Goal: Task Accomplishment & Management: Complete application form

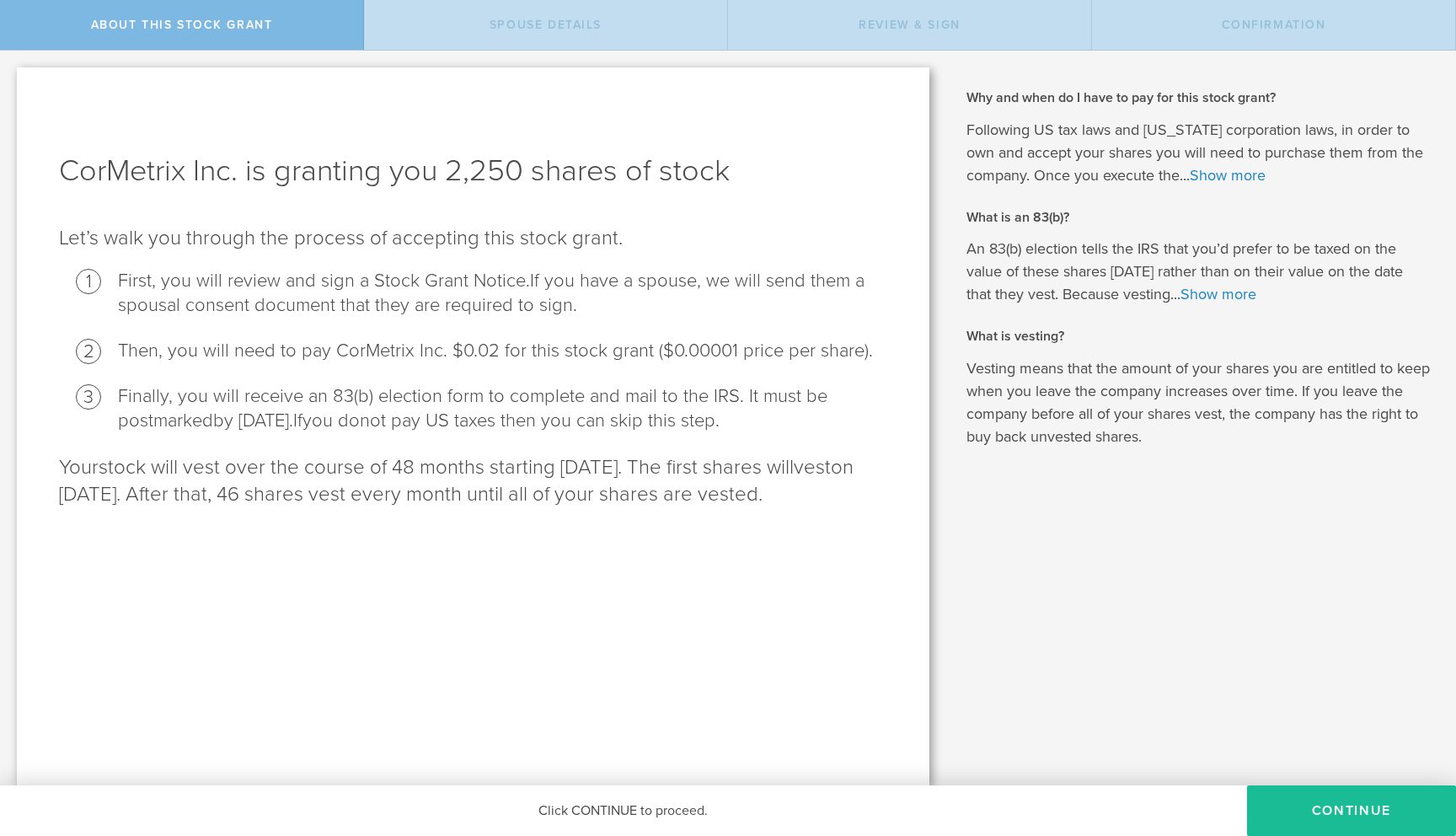
click at [766, 580] on div "CorMetrix Inc. is granting you 2,250 shares of stock Let’s walk you through the…" at bounding box center [472, 426] width 913 height 718
click at [404, 465] on p "Your stock will vest over the course of 48 months starting [DATE]. The first sh…" at bounding box center [473, 481] width 828 height 54
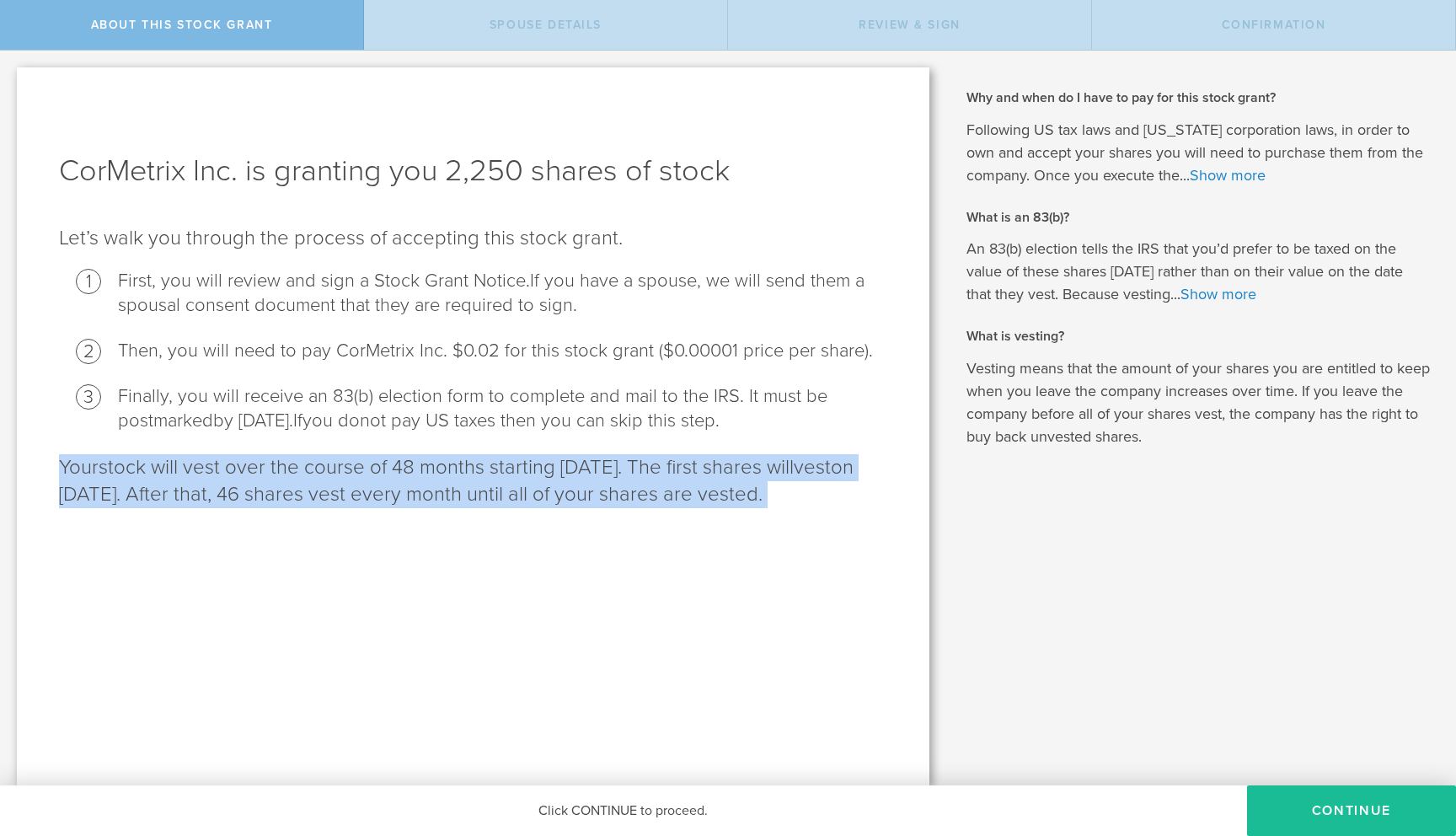
click at [404, 465] on p "Your stock will vest over the course of 48 months starting [DATE]. The first sh…" at bounding box center [473, 481] width 828 height 54
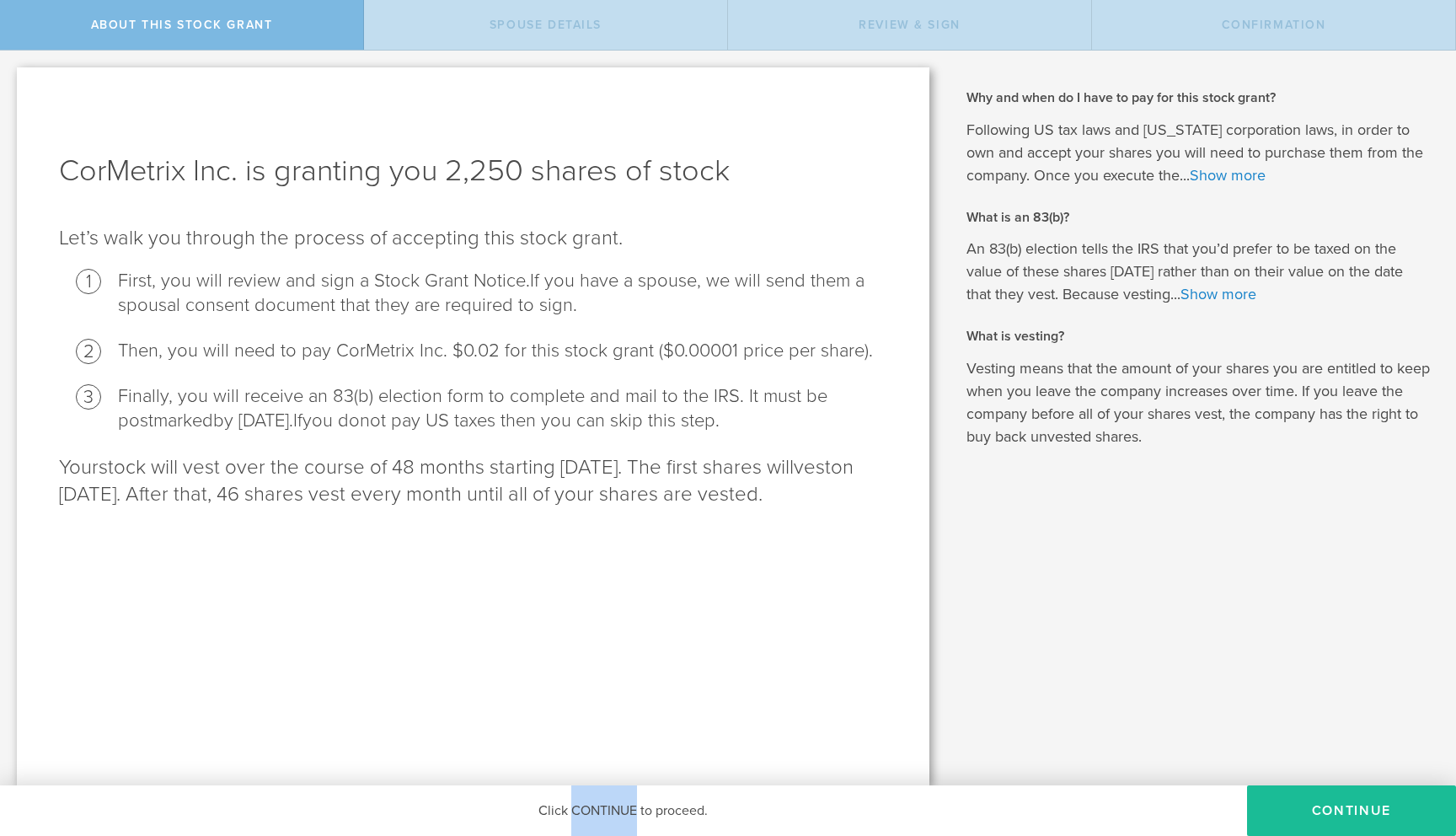
drag, startPoint x: 571, startPoint y: 809, endPoint x: 635, endPoint y: 804, distance: 64.2
click at [635, 804] on div "Click CONTINUE to proceed." at bounding box center [623, 811] width 1246 height 50
click at [720, 669] on div "CorMetrix Inc. is granting you 2,250 shares of stock Let’s walk you through the…" at bounding box center [472, 426] width 913 height 718
click at [484, 488] on p "Your stock will vest over the course of 48 months starting [DATE]. The first sh…" at bounding box center [473, 481] width 828 height 54
click at [529, 235] on p "Let’s walk you through the process of accepting this stock grant ." at bounding box center [473, 239] width 828 height 27
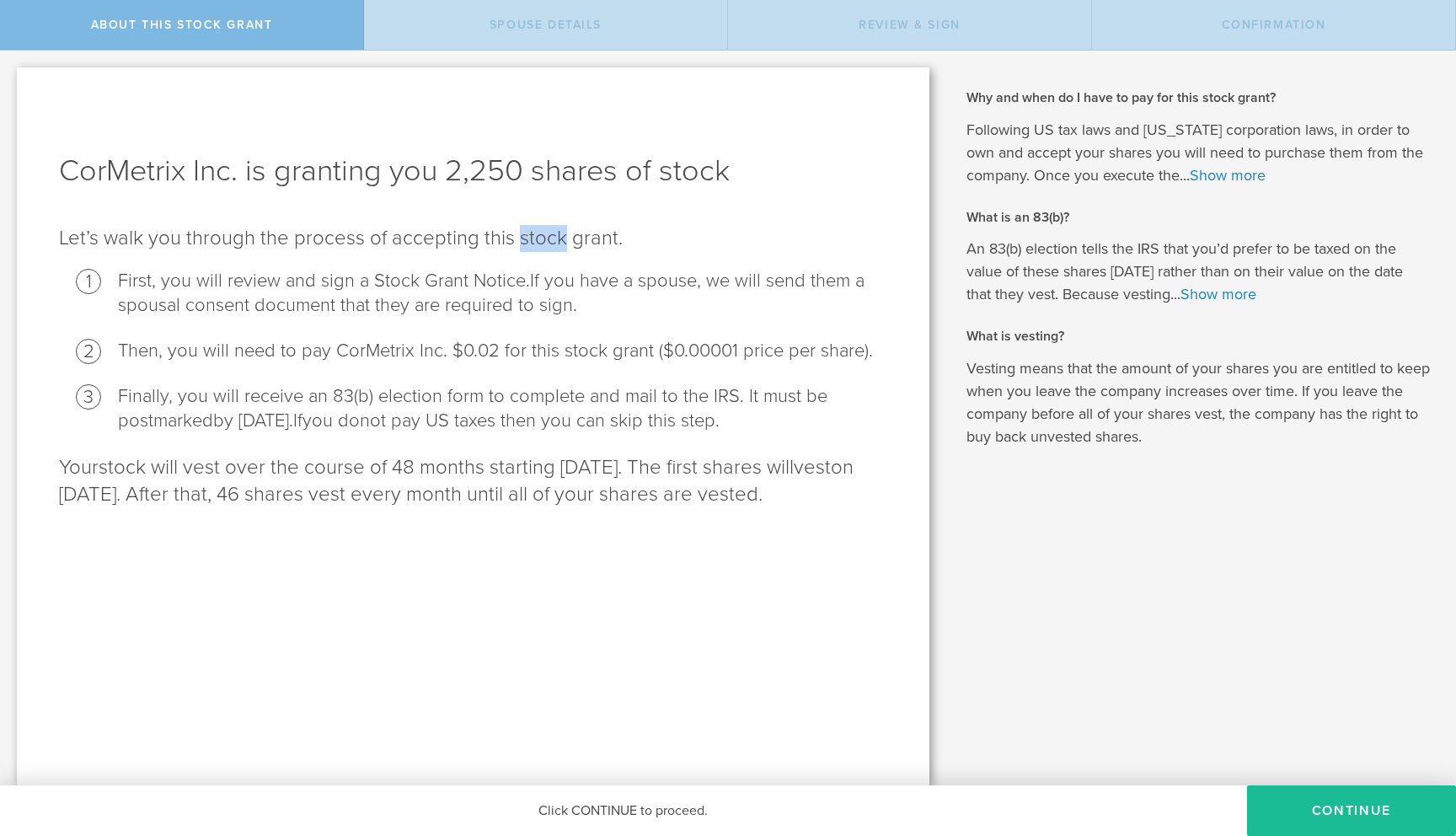
click at [529, 235] on p "Let’s walk you through the process of accepting this stock grant ." at bounding box center [473, 239] width 828 height 27
click at [542, 426] on li "Finally, you will receive an 83(b) election form to complete and mail to the IR…" at bounding box center [502, 408] width 769 height 48
click at [721, 465] on p "Your stock will vest over the course of 48 months starting [DATE]. The first sh…" at bounding box center [473, 481] width 828 height 54
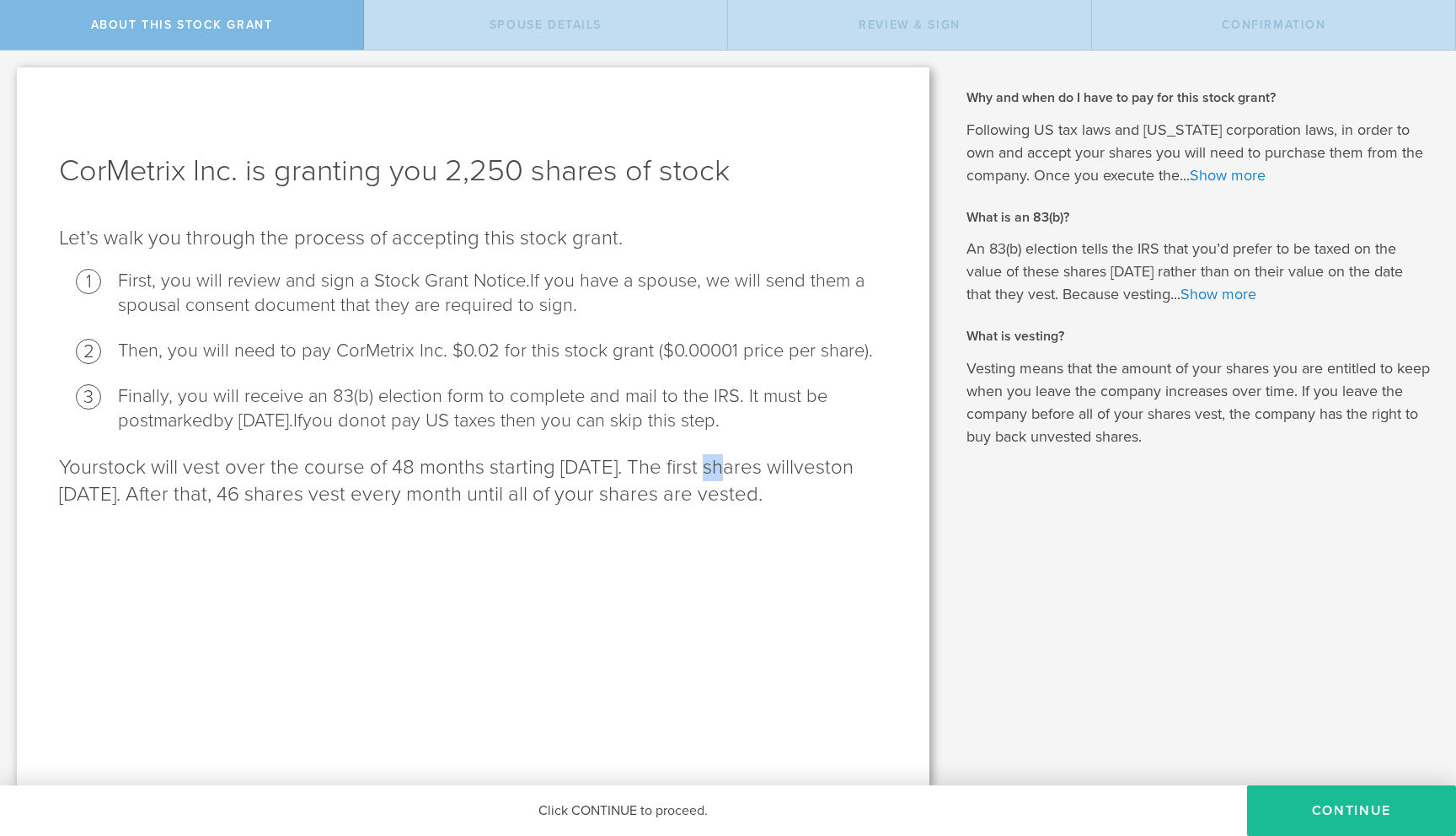
click at [721, 465] on p "Your stock will vest over the course of 48 months starting [DATE]. The first sh…" at bounding box center [473, 481] width 828 height 54
click at [736, 497] on p "Your stock will vest over the course of 48 months starting [DATE]. The first sh…" at bounding box center [473, 481] width 828 height 54
drag, startPoint x: 563, startPoint y: 468, endPoint x: 696, endPoint y: 468, distance: 133.0
click at [696, 468] on p "Your stock will vest over the course of 48 months starting [DATE]. The first sh…" at bounding box center [473, 481] width 828 height 54
click at [586, 499] on p "Your stock will vest over the course of 48 months starting [DATE]. The first sh…" at bounding box center [473, 481] width 828 height 54
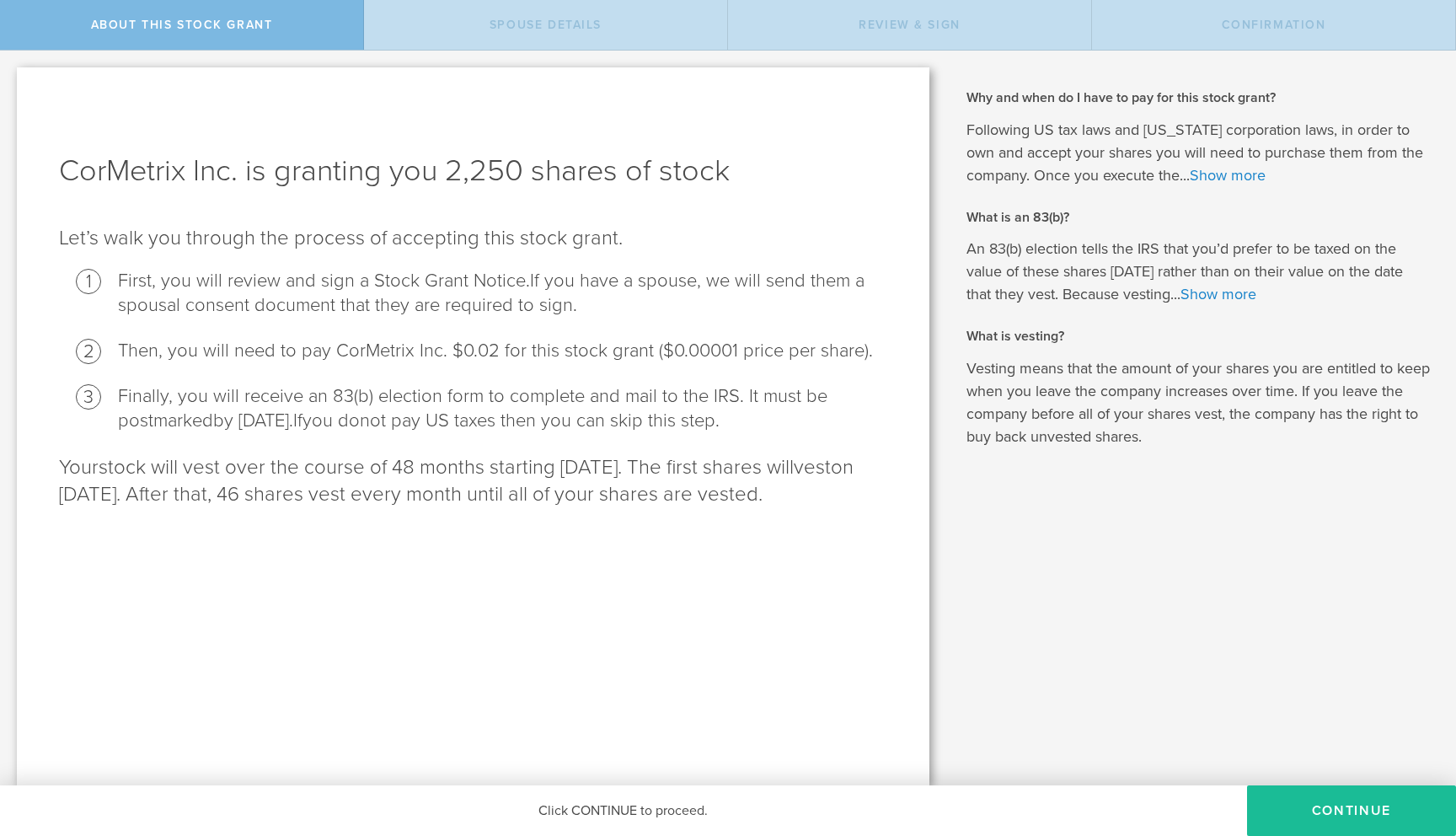
click at [645, 465] on p "Your stock will vest over the course of 48 months starting [DATE]. The first sh…" at bounding box center [473, 481] width 828 height 54
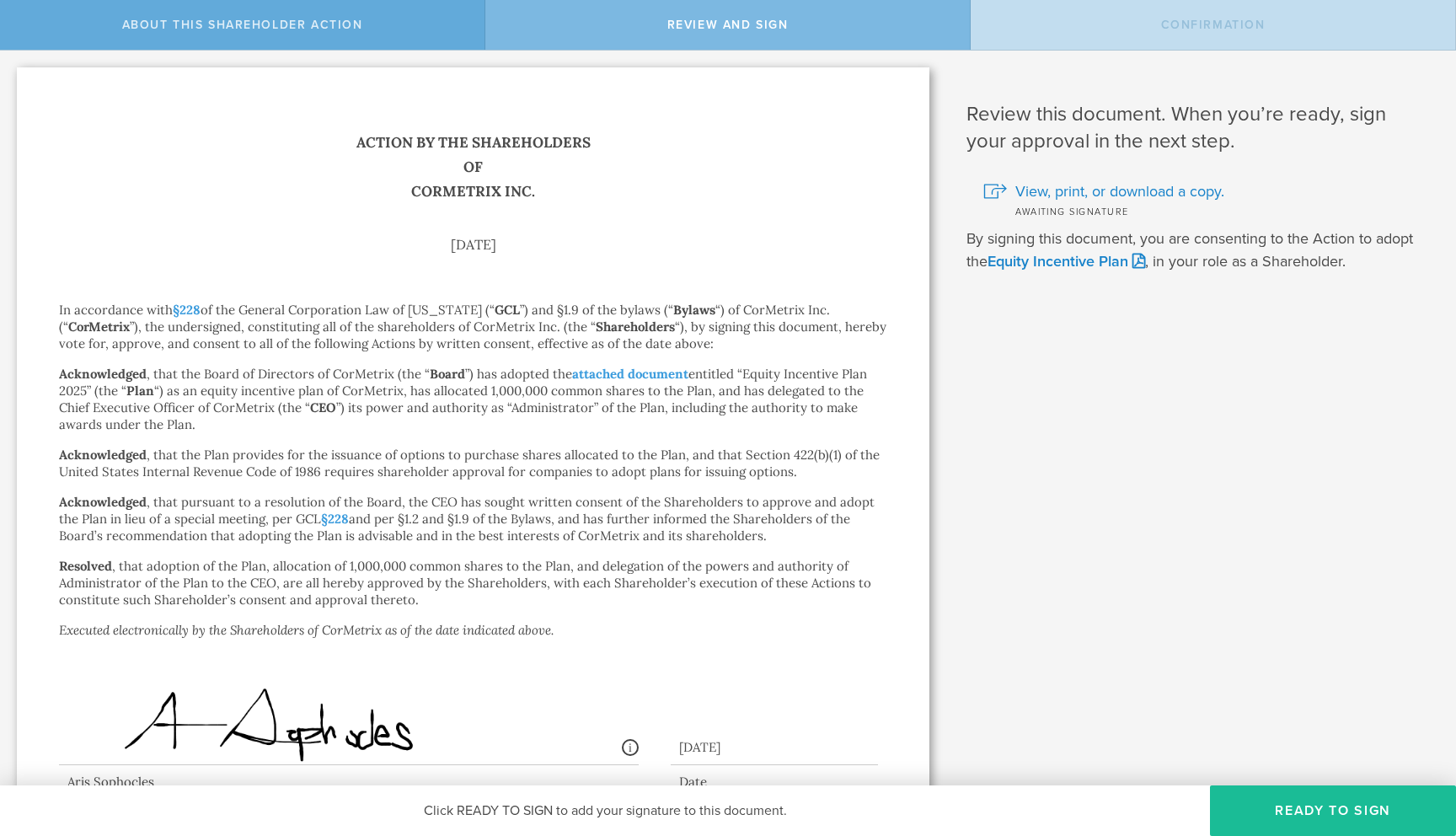
click at [232, 34] on div "About this Shareholder Action" at bounding box center [243, 24] width 485 height 49
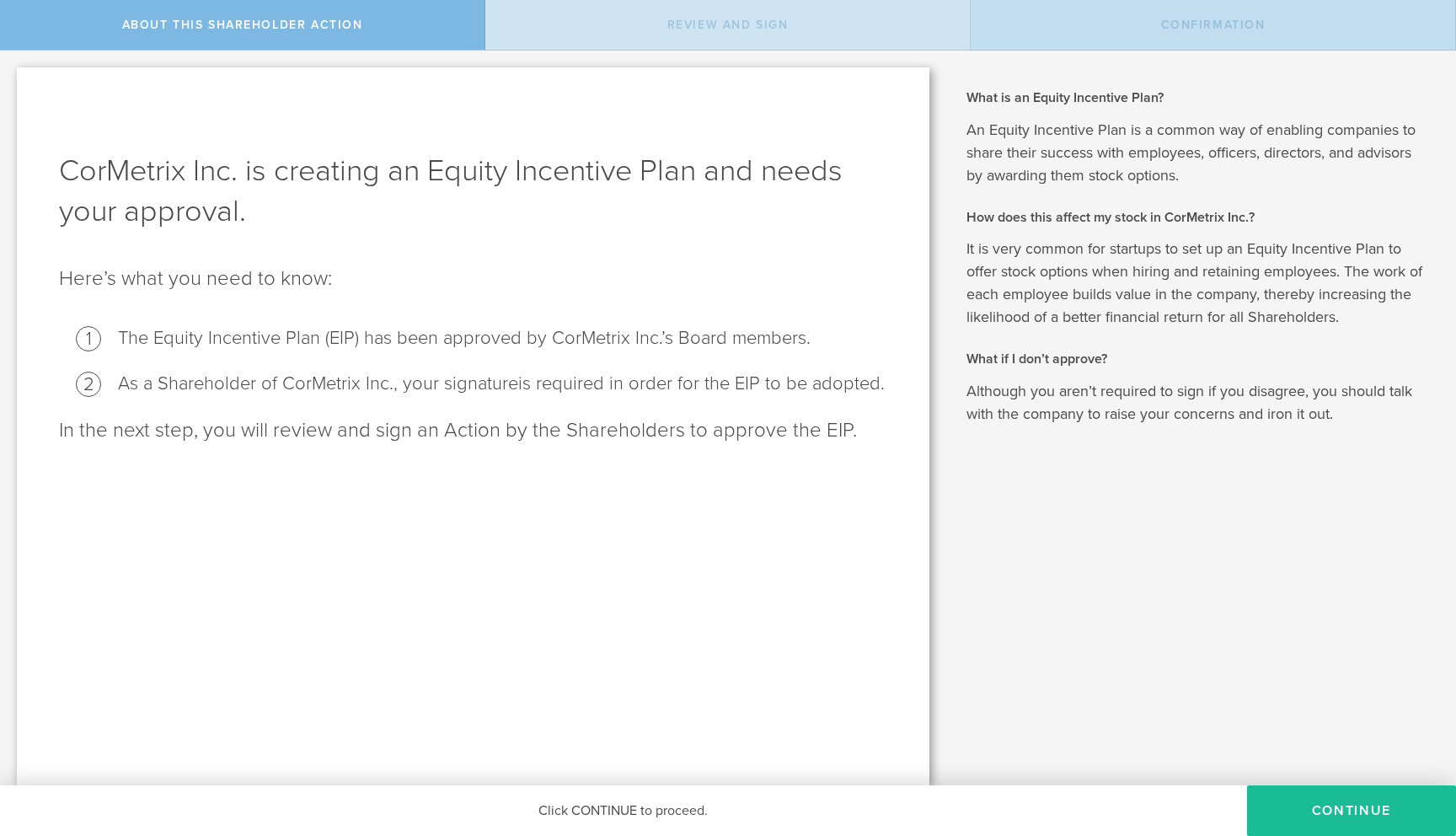
click at [590, 38] on div "Review and Sign" at bounding box center [728, 24] width 485 height 49
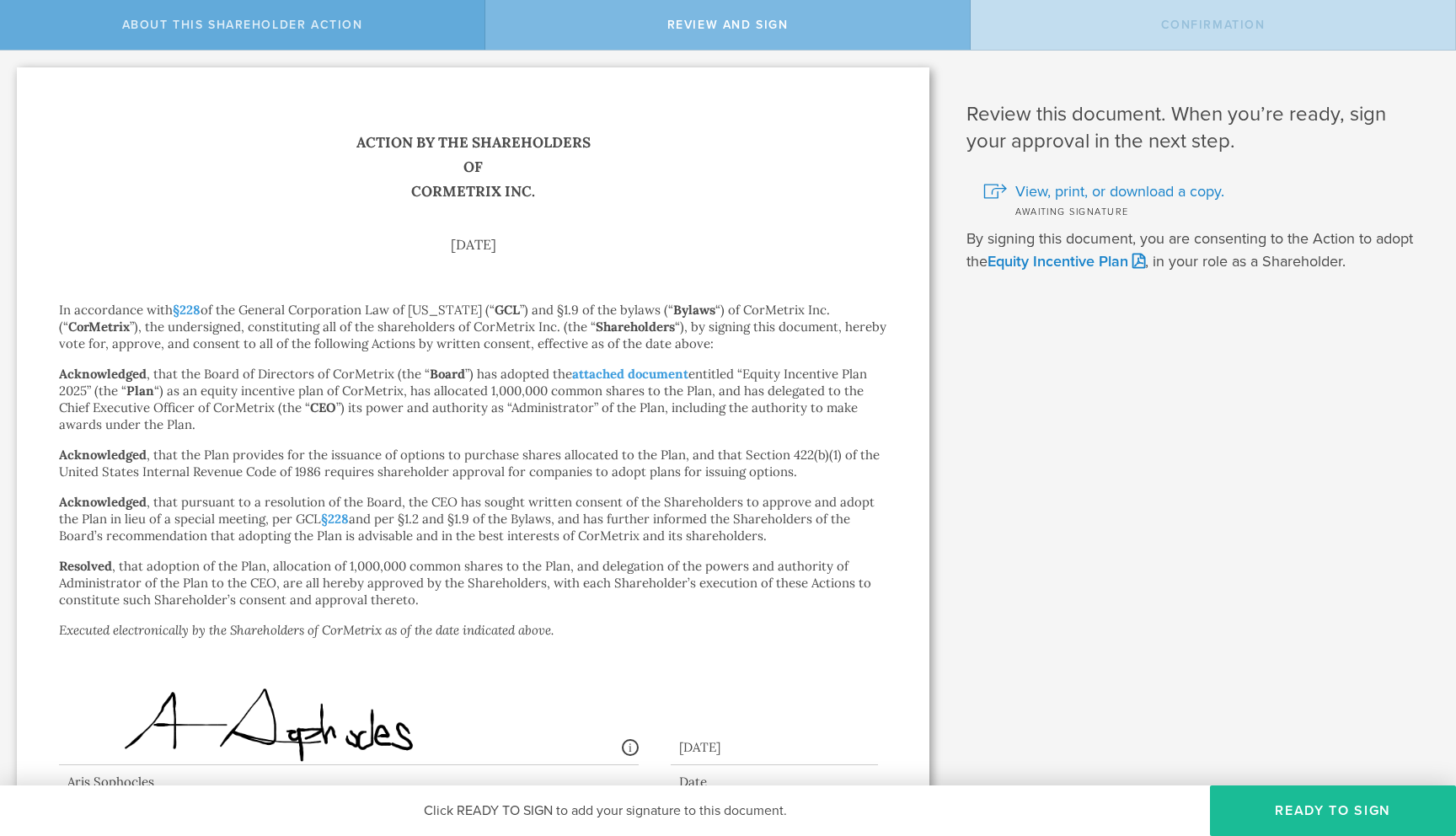
click at [387, 27] on div "About this Shareholder Action" at bounding box center [243, 24] width 485 height 49
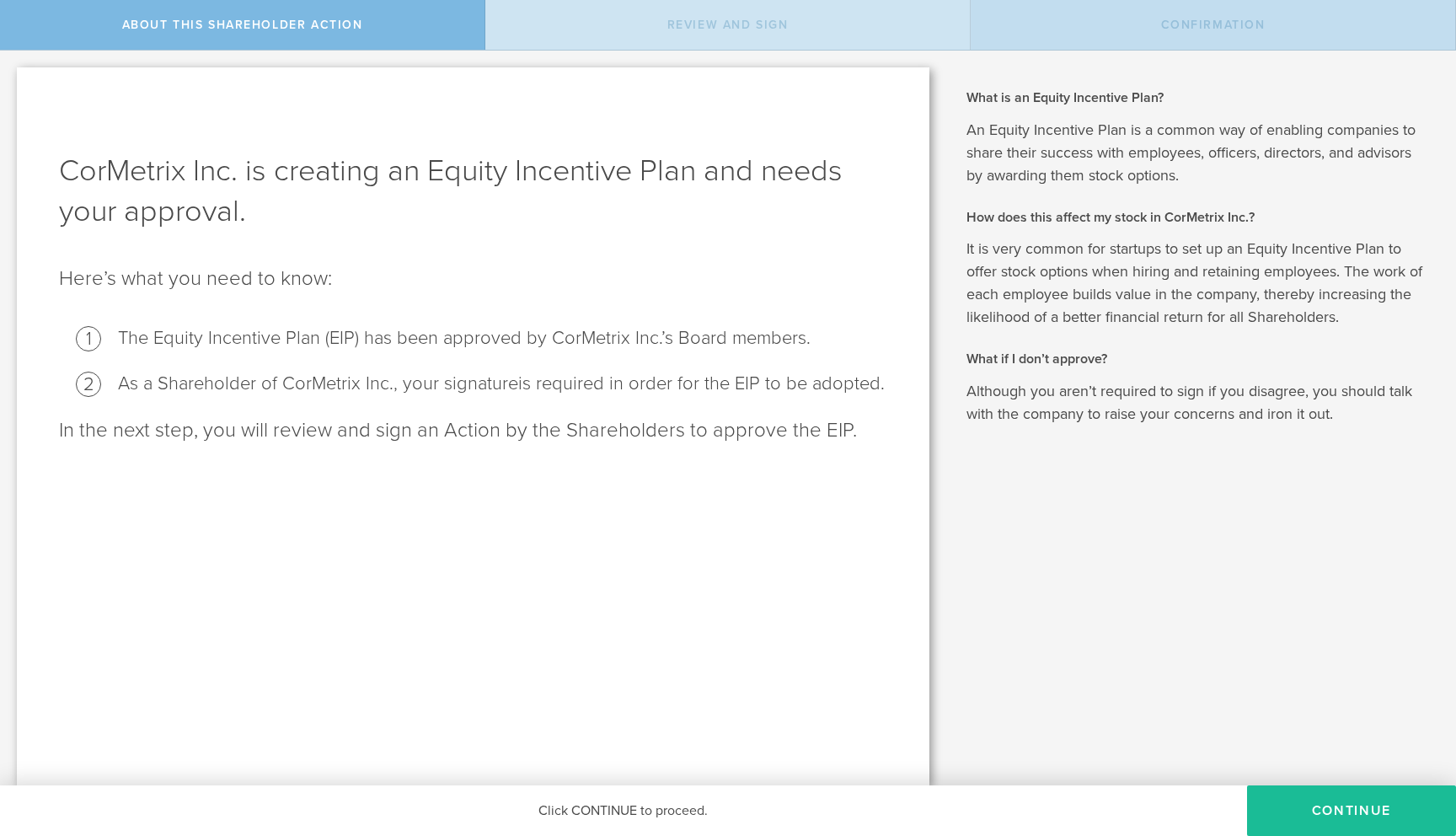
click at [750, 32] on span "Review and Sign" at bounding box center [728, 24] width 121 height 15
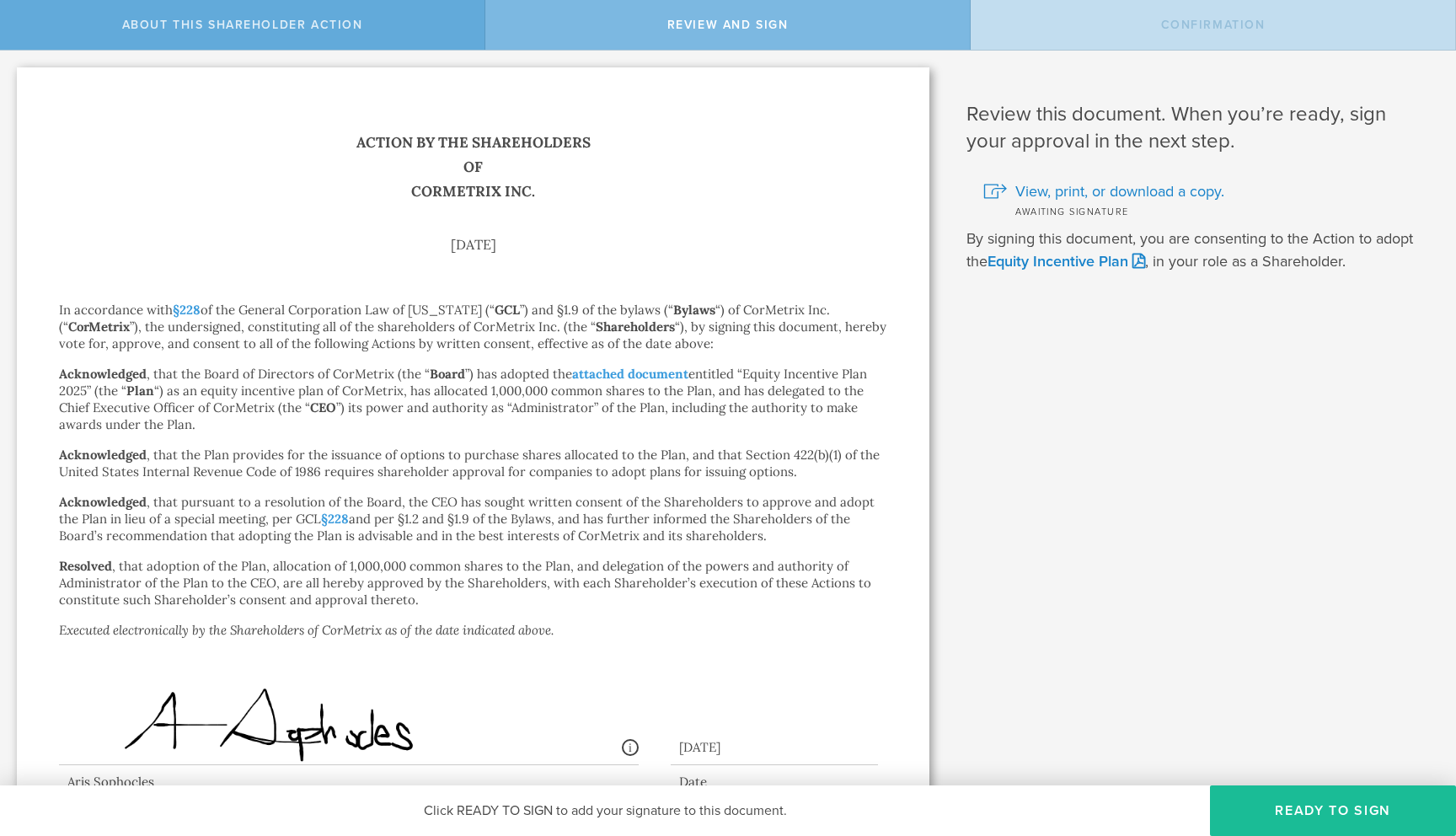
click at [400, 32] on div "About this Shareholder Action" at bounding box center [243, 24] width 485 height 49
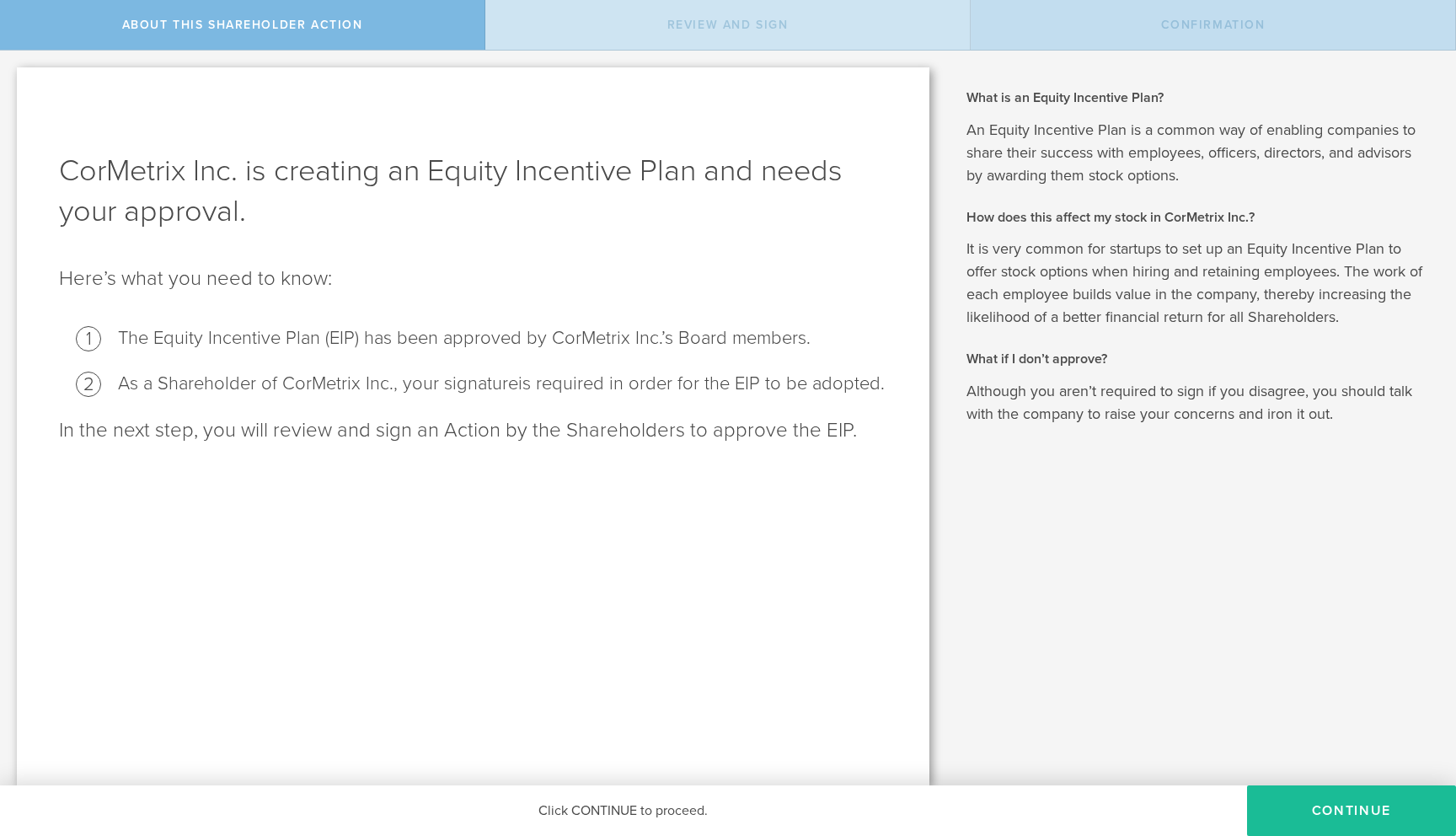
click at [730, 37] on div "Review and Sign" at bounding box center [728, 24] width 485 height 49
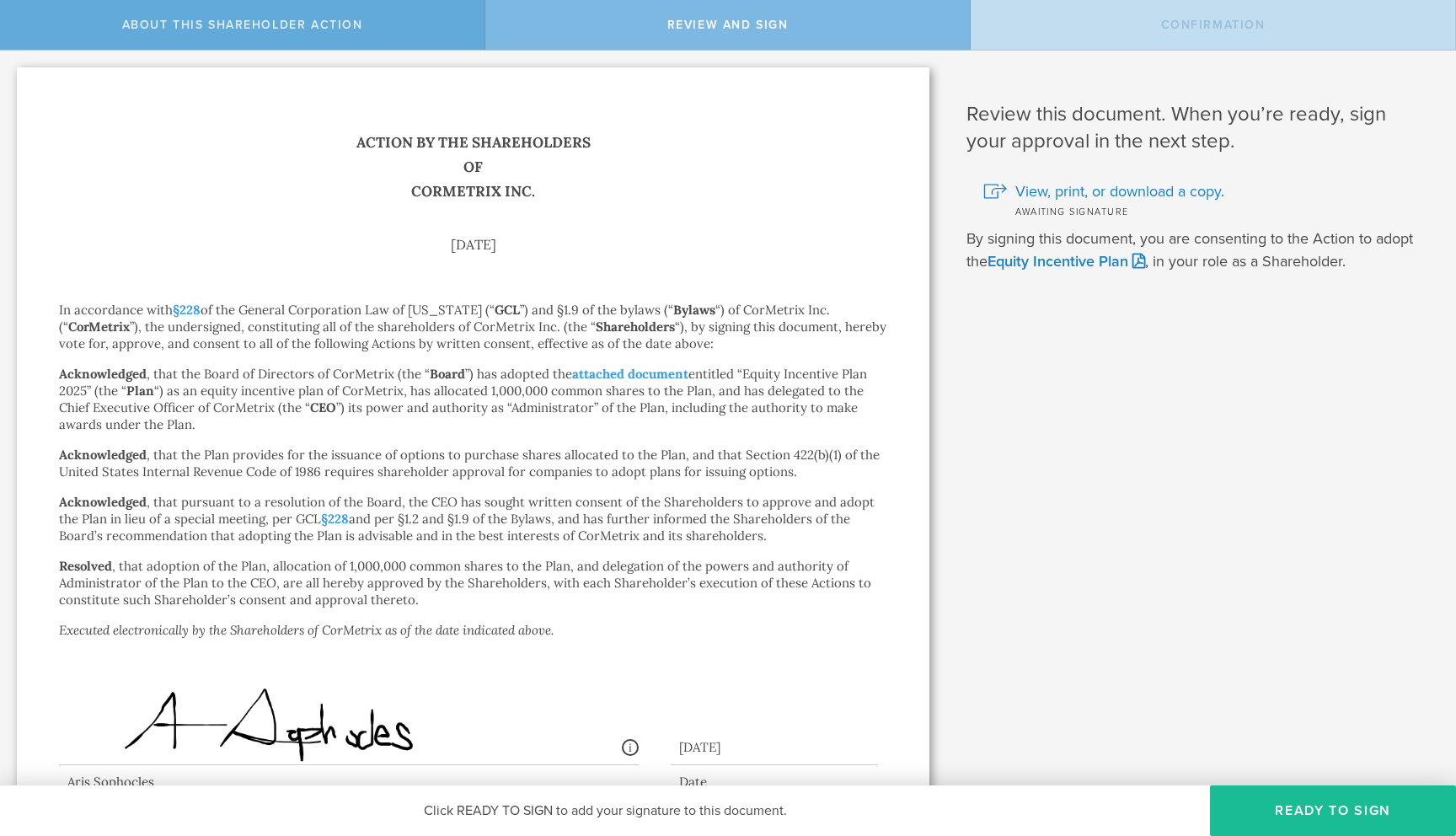
click at [427, 31] on div "About this Shareholder Action" at bounding box center [243, 24] width 485 height 49
